Goal: Navigation & Orientation: Find specific page/section

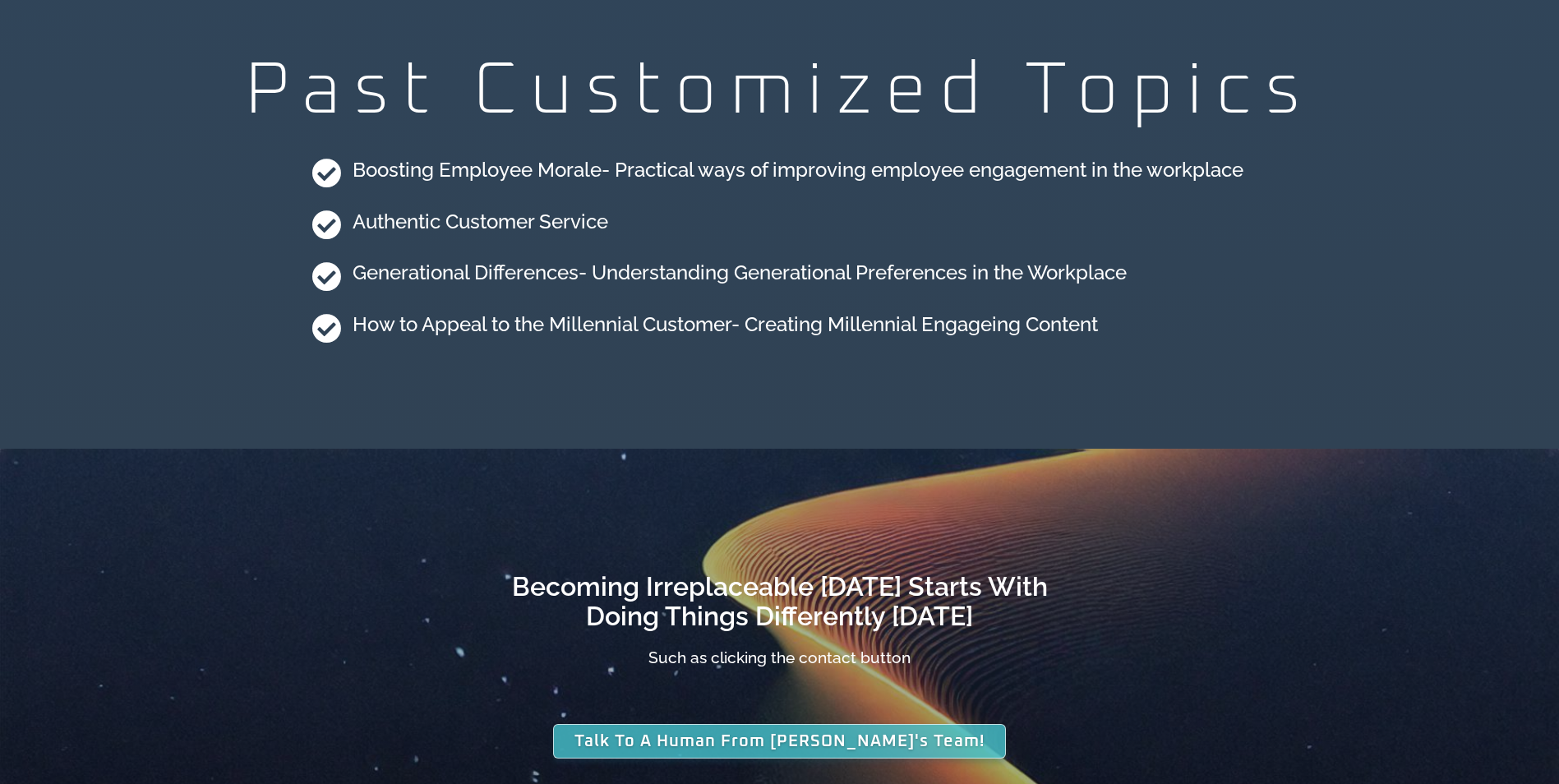
scroll to position [4438, 0]
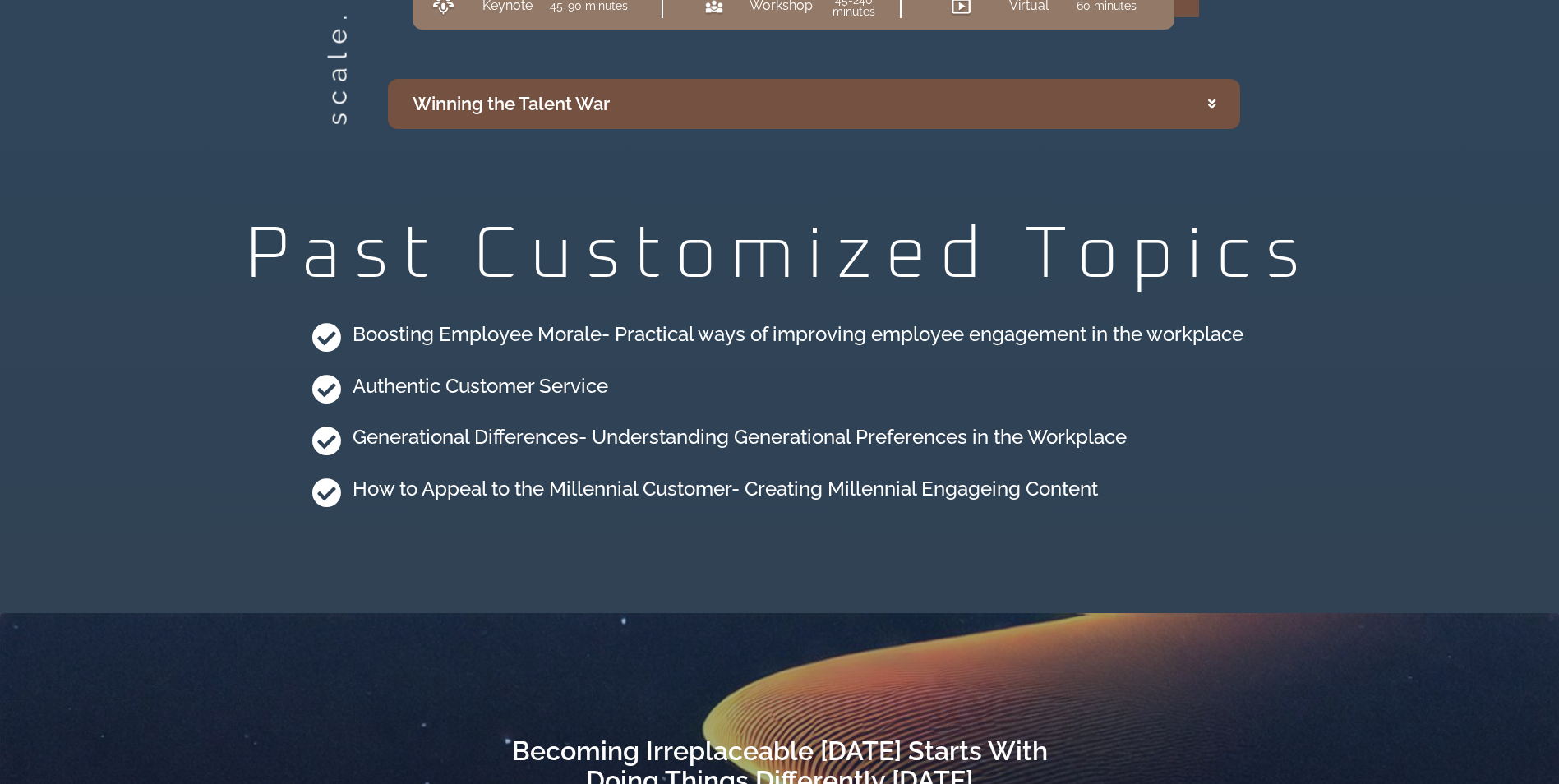
click at [1144, 91] on summary "Winning the Talent War" at bounding box center [813, 104] width 852 height 50
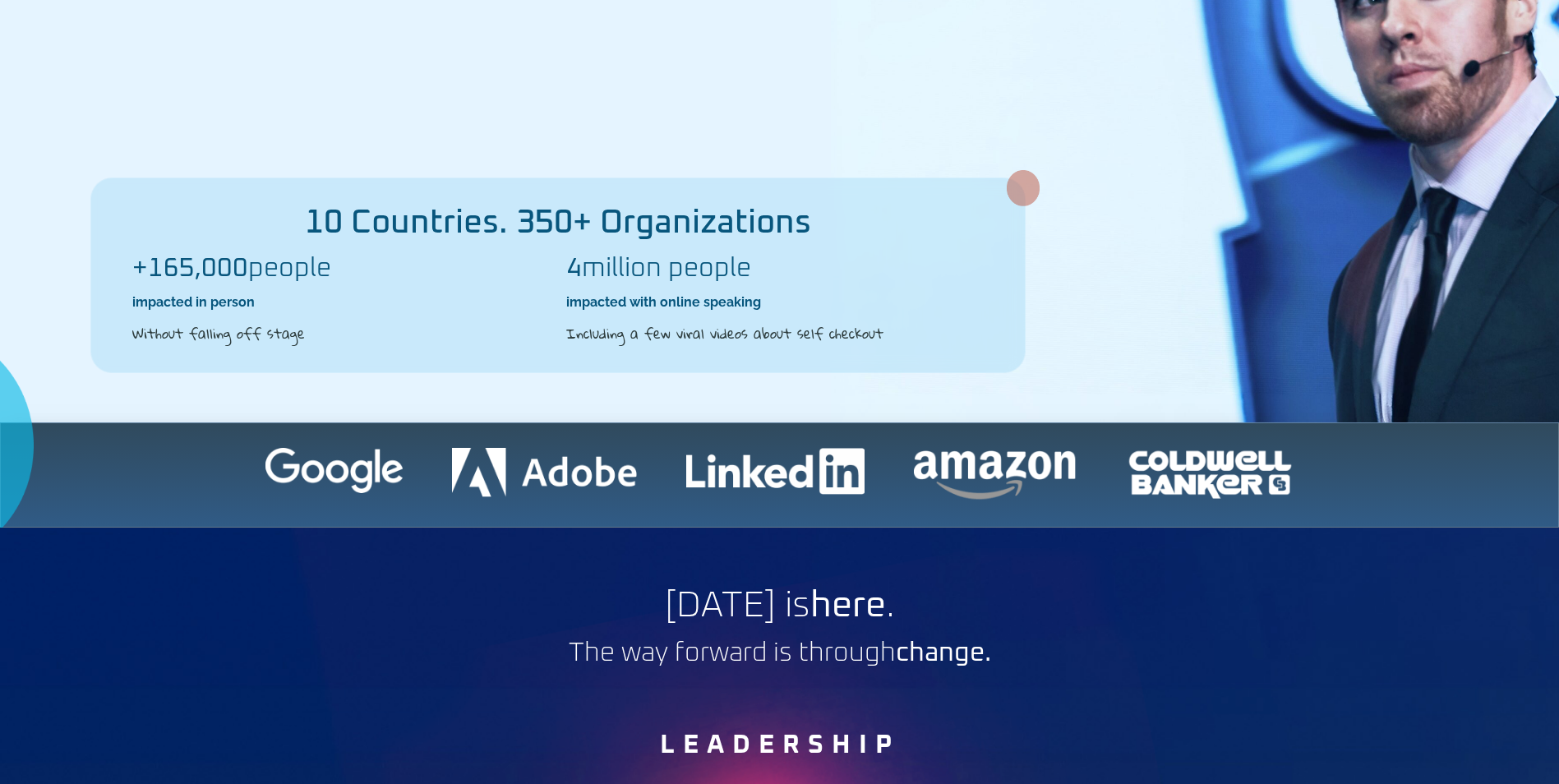
scroll to position [0, 0]
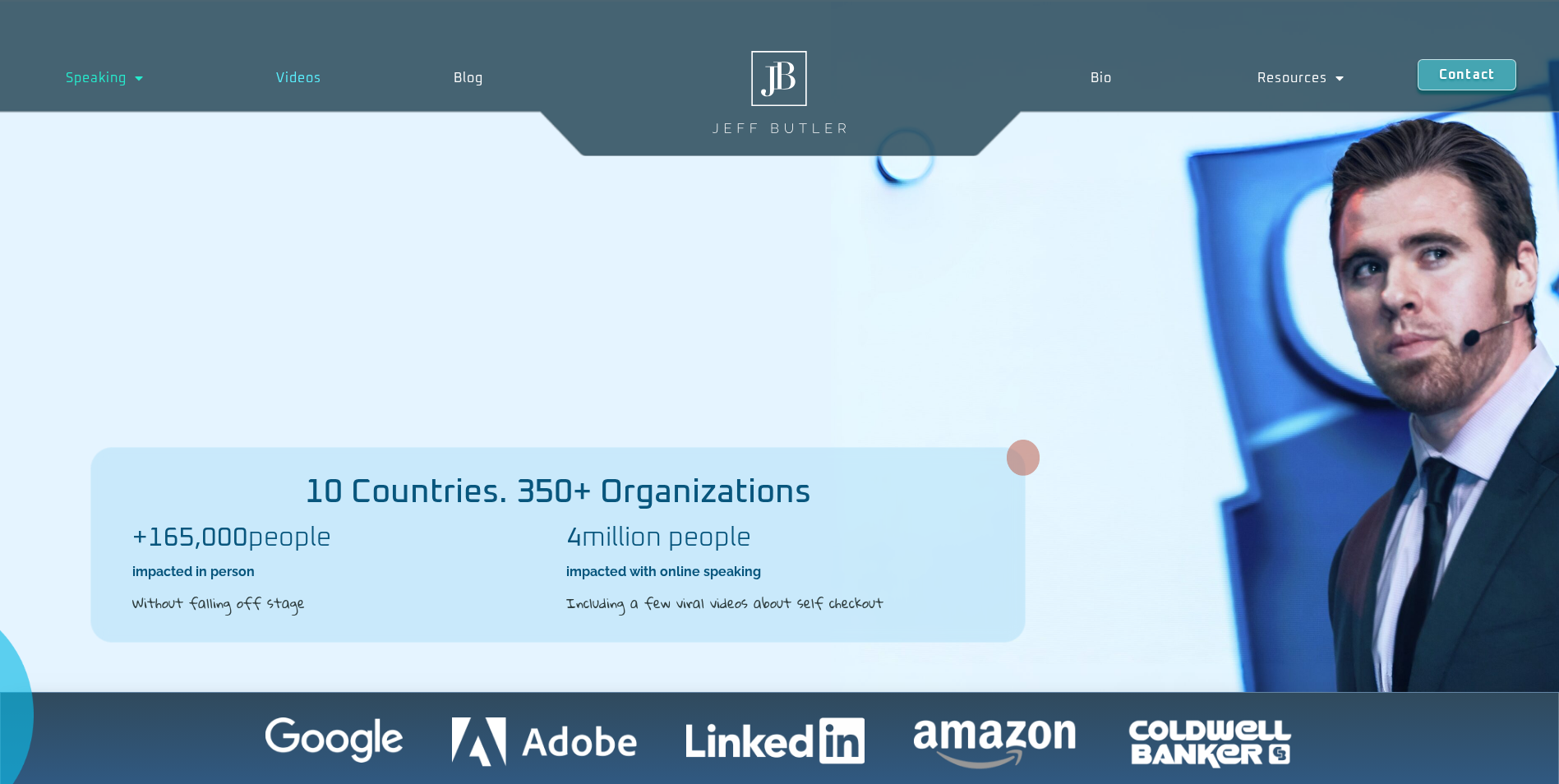
click at [260, 91] on link "Videos" at bounding box center [299, 78] width 178 height 38
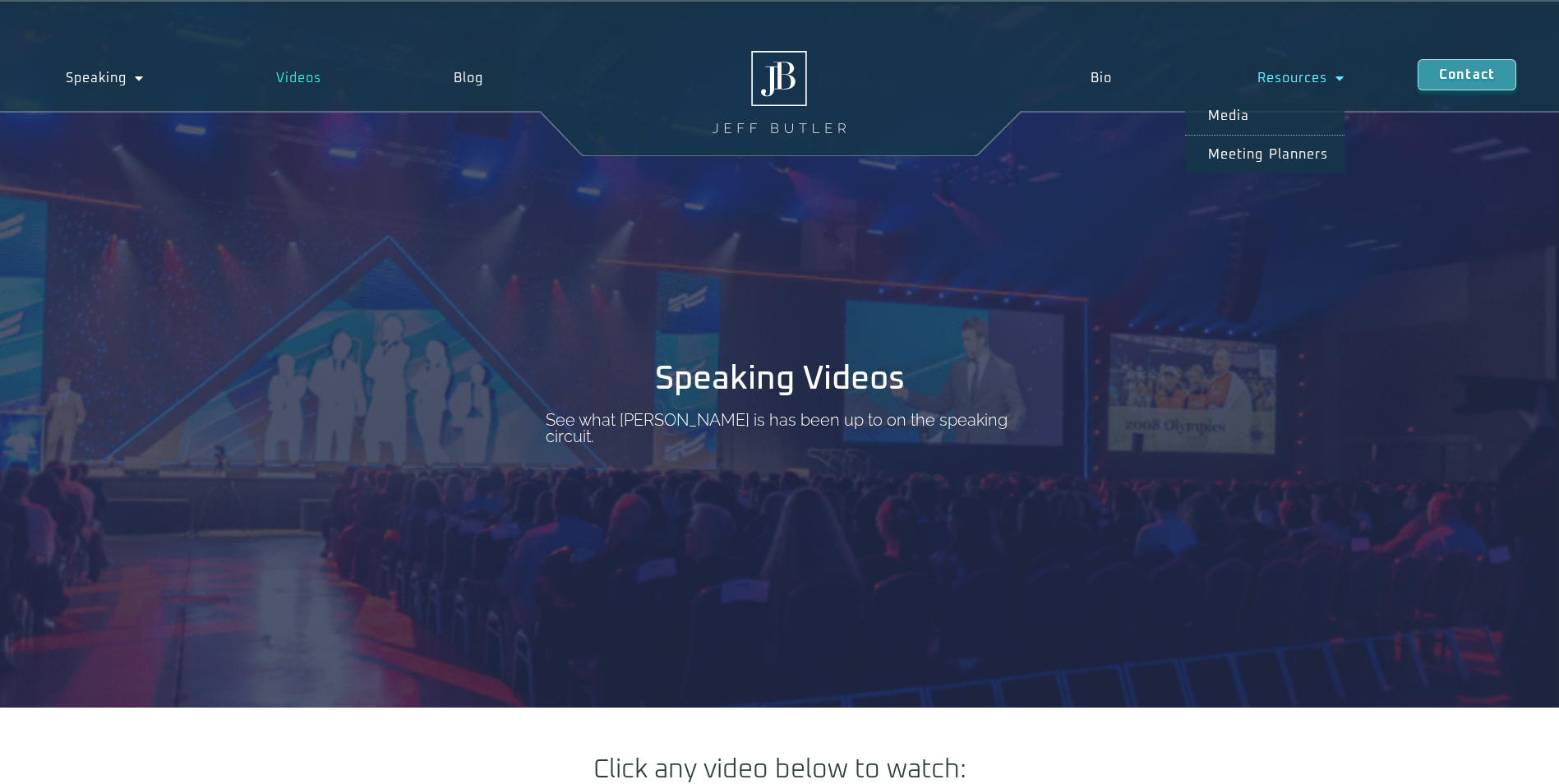
click at [1327, 78] on link "Resources" at bounding box center [1301, 78] width 233 height 38
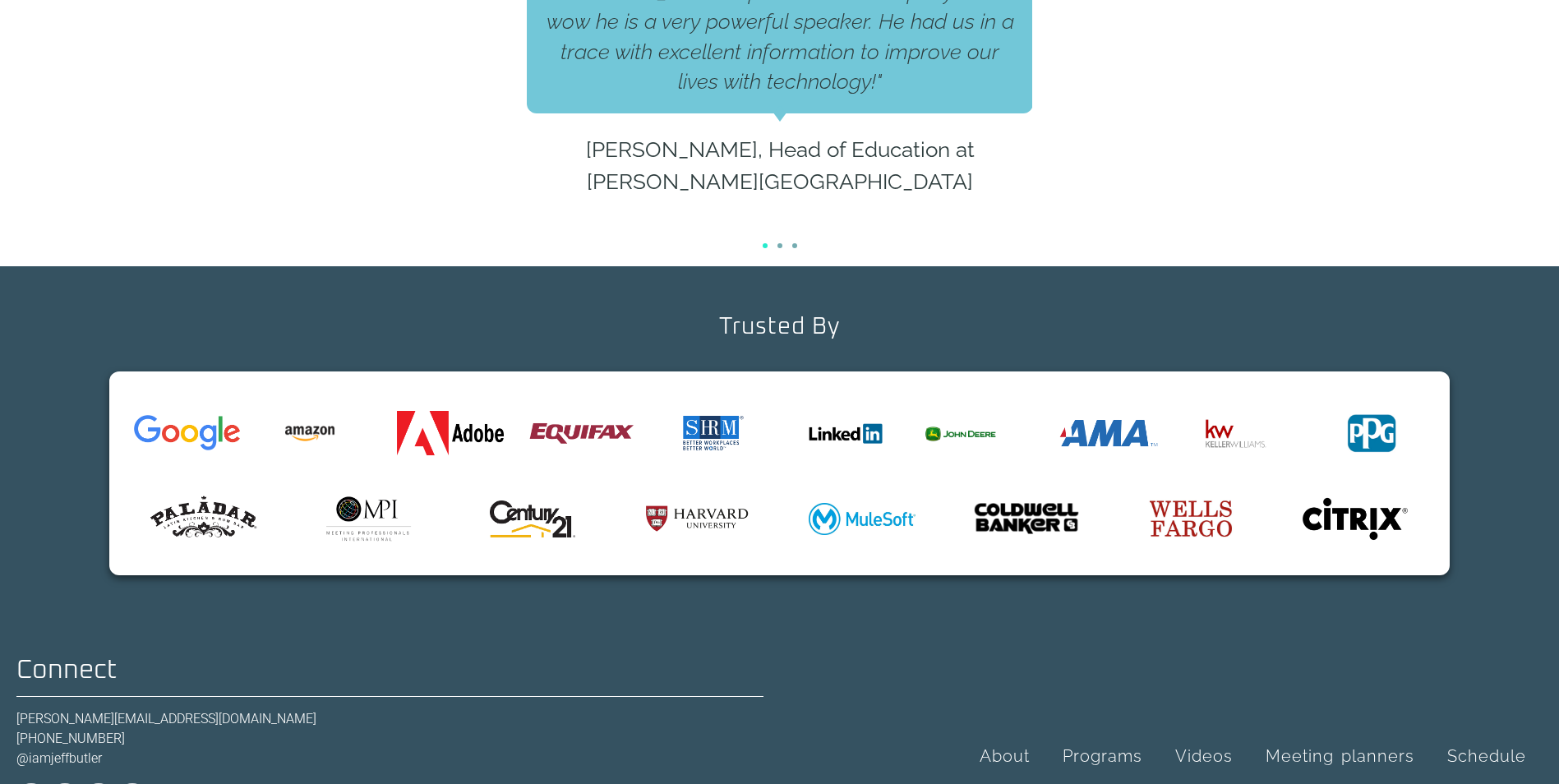
scroll to position [1286, 0]
